Goal: Task Accomplishment & Management: Complete application form

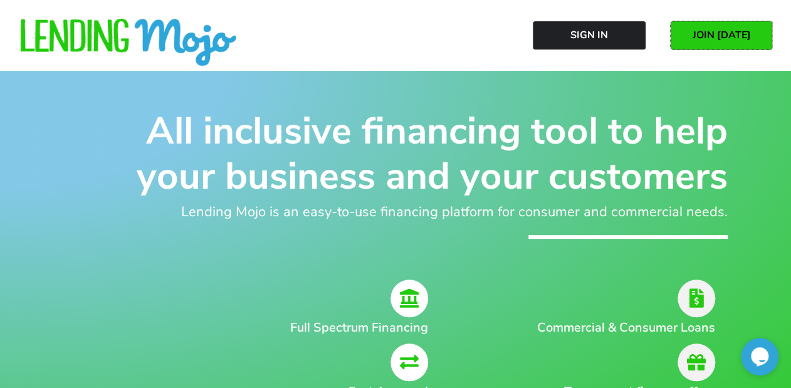
drag, startPoint x: 730, startPoint y: 38, endPoint x: 710, endPoint y: 51, distance: 23.5
click at [730, 38] on span "JOIN [DATE]" at bounding box center [721, 34] width 58 height 11
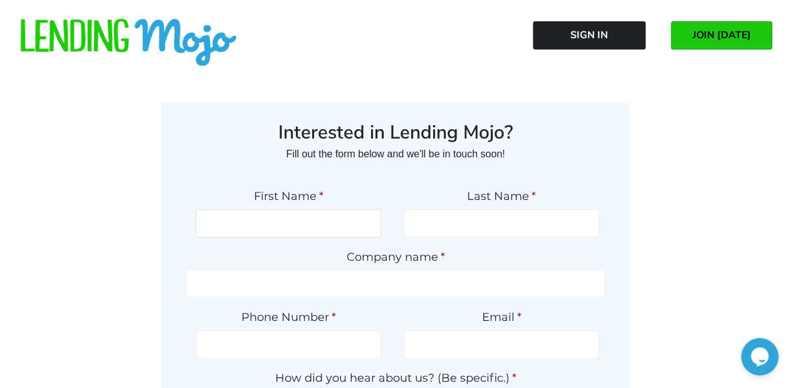
click at [340, 220] on input "First Name *" at bounding box center [289, 223] width 186 height 28
type input "Quincy"
click at [550, 237] on input "Pilgirm" at bounding box center [502, 223] width 196 height 28
type input "Pilgrim"
type input "m"
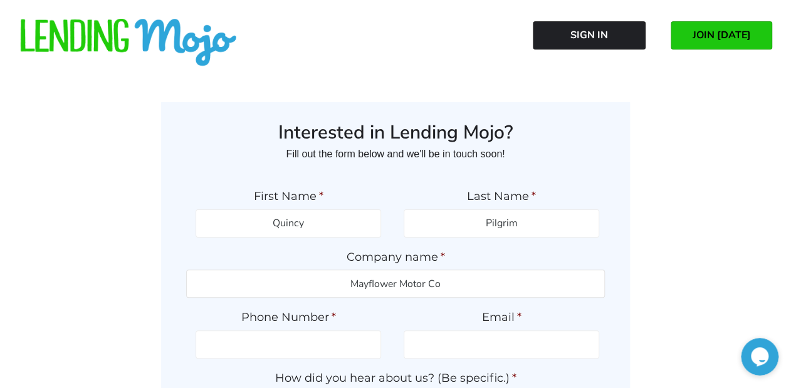
type input "Mayflower Motor Co"
type input "(706) 237-7230"
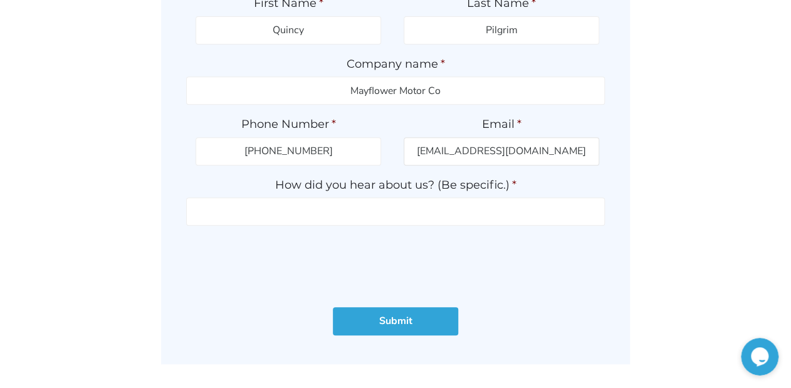
scroll to position [201, 0]
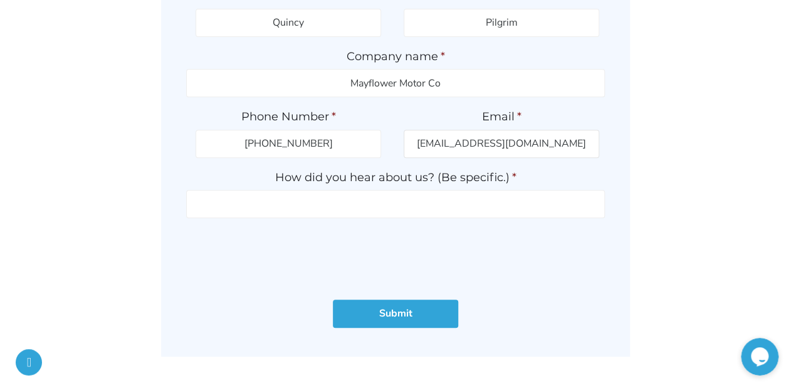
type input "mayflowermotorco@outlook.com"
click at [319, 206] on input "How did you hear about us? (Be specific.) *" at bounding box center [395, 204] width 419 height 28
type input "Tim Stewart GWC Rep"
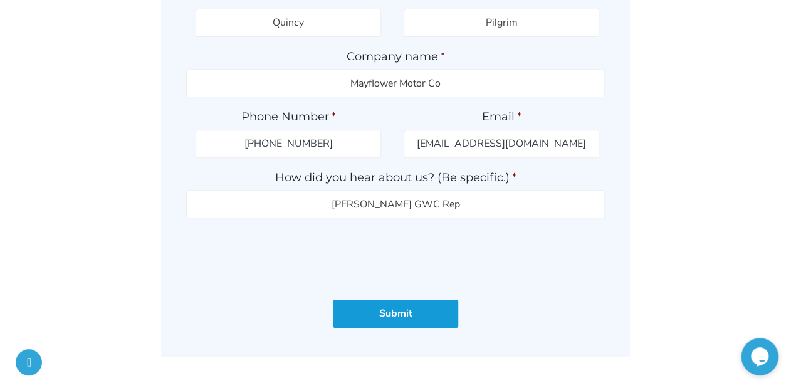
click at [392, 319] on input "Submit" at bounding box center [395, 314] width 125 height 28
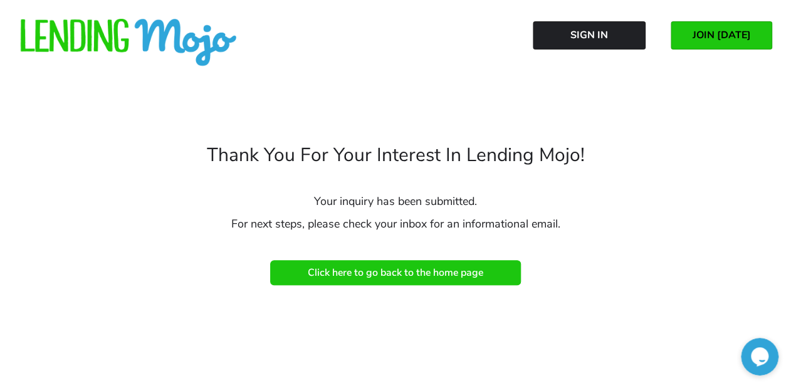
click at [443, 275] on span "Click here to go back to the home page" at bounding box center [395, 272] width 175 height 11
